Goal: Information Seeking & Learning: Check status

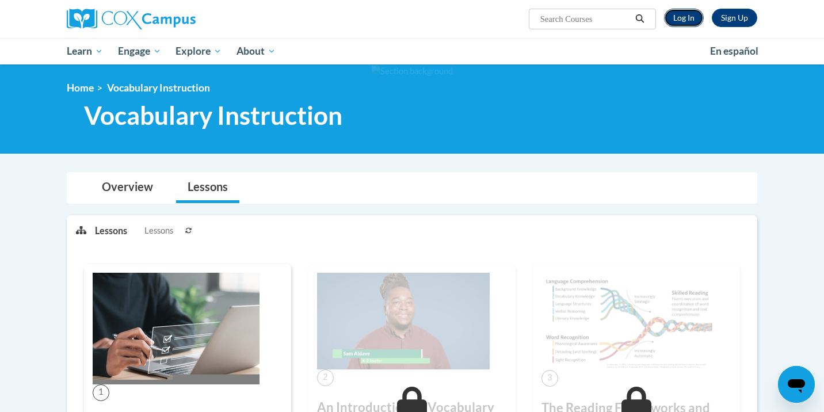
click at [672, 14] on link "Log In" at bounding box center [684, 18] width 40 height 18
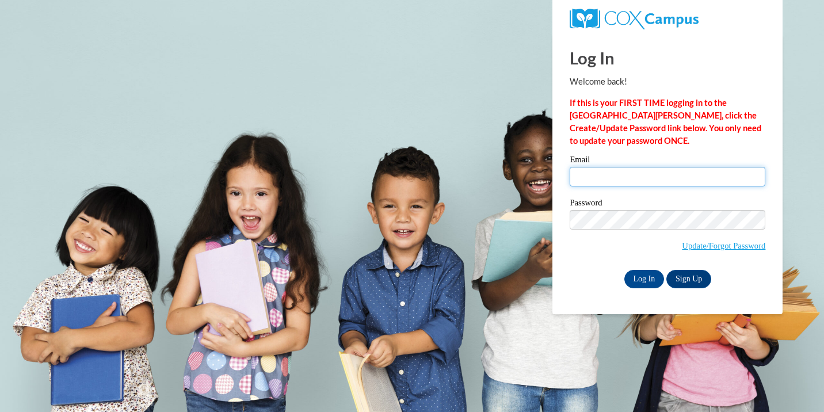
click at [586, 180] on input "Email" at bounding box center [668, 177] width 196 height 20
type input "[EMAIL_ADDRESS][DOMAIN_NAME]"
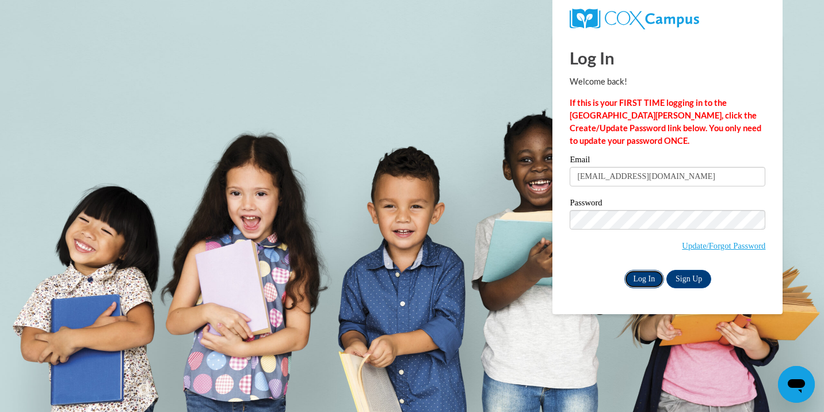
click at [645, 272] on input "Log In" at bounding box center [644, 279] width 40 height 18
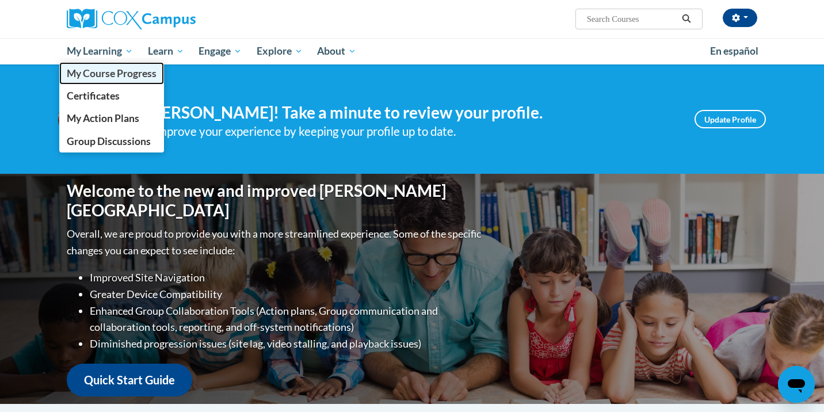
click at [106, 70] on span "My Course Progress" at bounding box center [112, 73] width 90 height 12
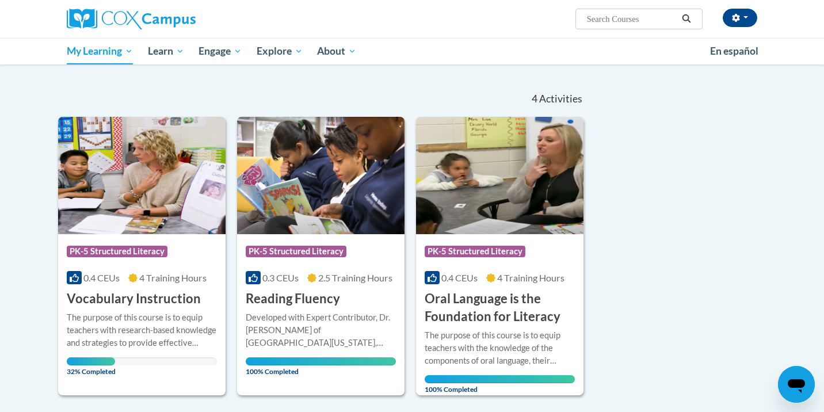
scroll to position [93, 0]
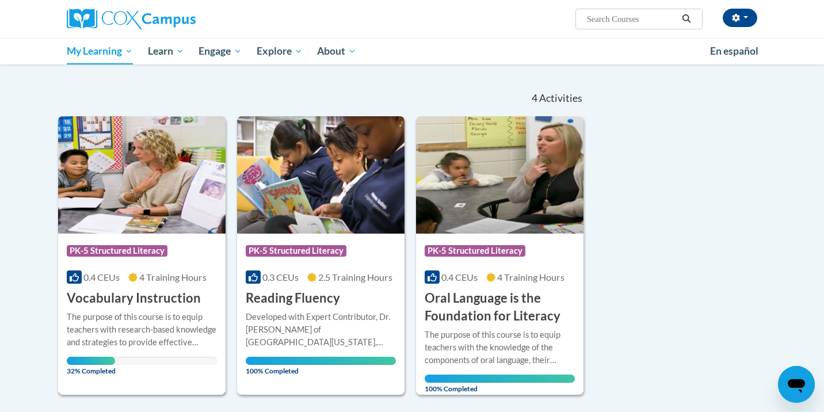
click at [144, 308] on div "More Info Open The purpose of this course is to equip teachers with research-ba…" at bounding box center [141, 340] width 167 height 67
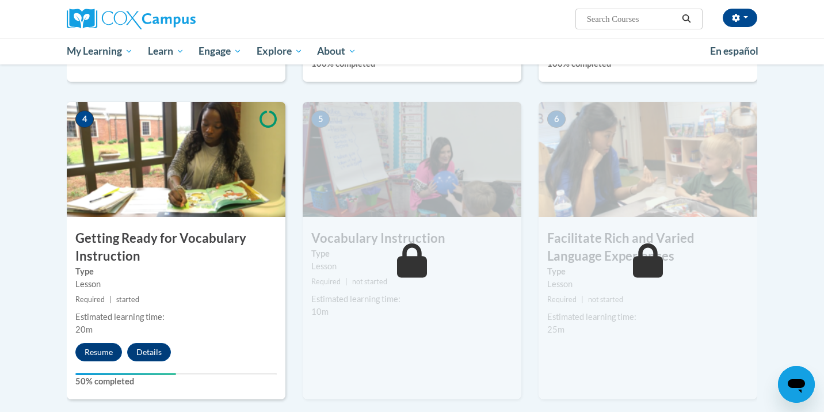
scroll to position [520, 0]
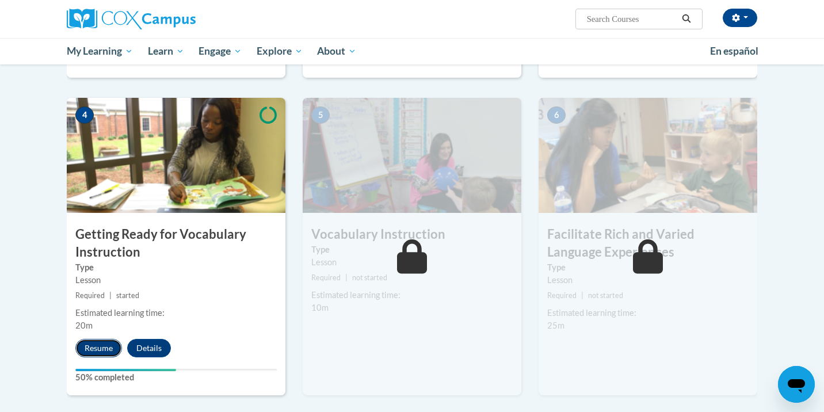
click at [100, 344] on button "Resume" at bounding box center [98, 348] width 47 height 18
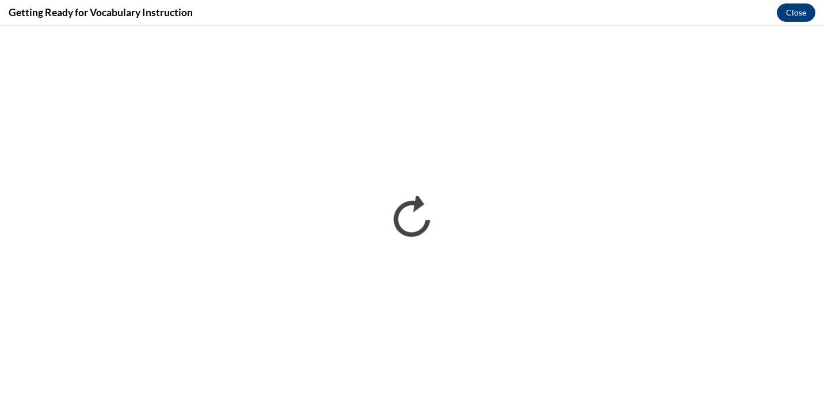
scroll to position [0, 0]
